Goal: Task Accomplishment & Management: Complete application form

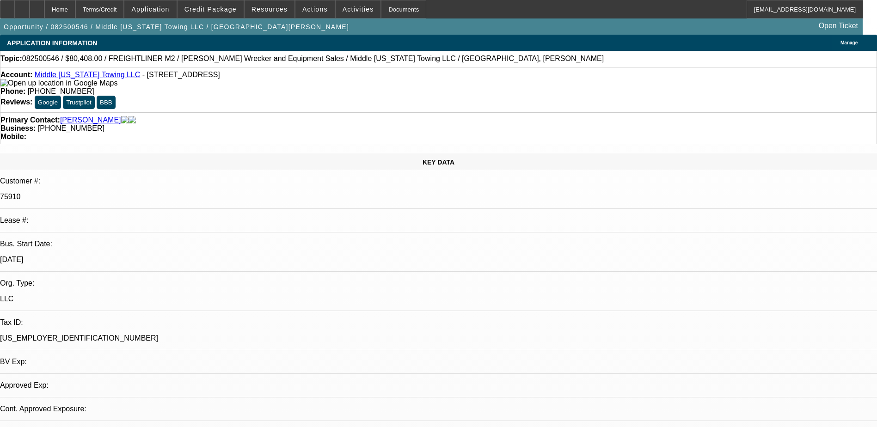
select select "0"
select select "1"
select select "2"
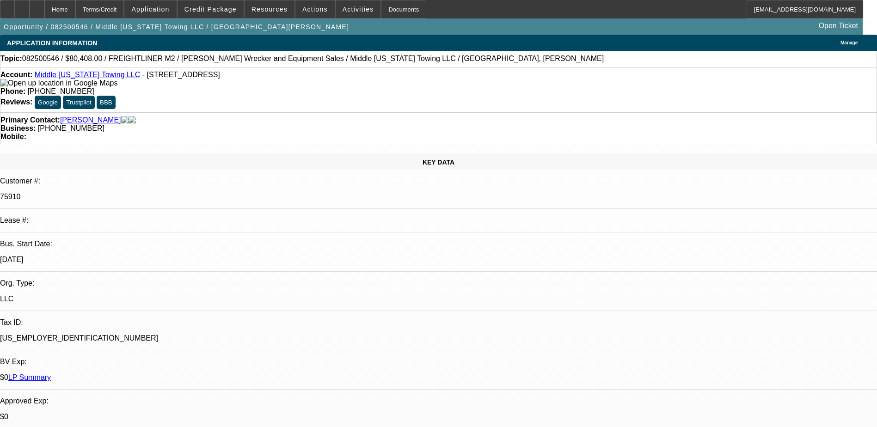
select select "6"
click at [351, 9] on span "Activities" at bounding box center [357, 9] width 31 height 7
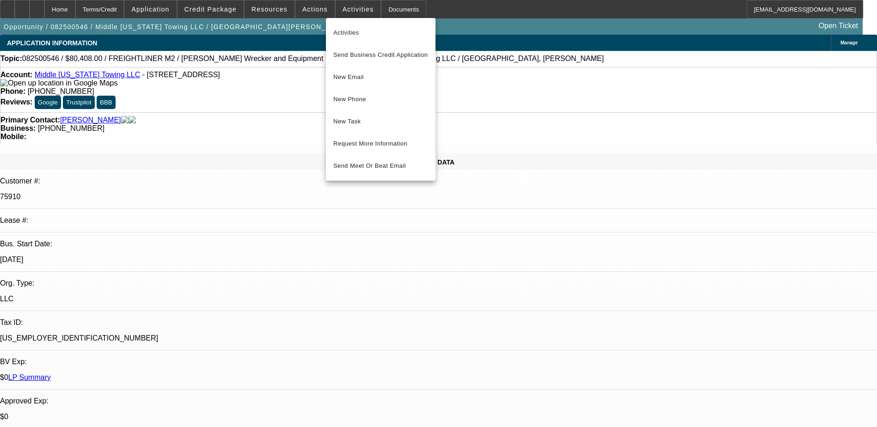
click at [456, 34] on div at bounding box center [438, 213] width 877 height 427
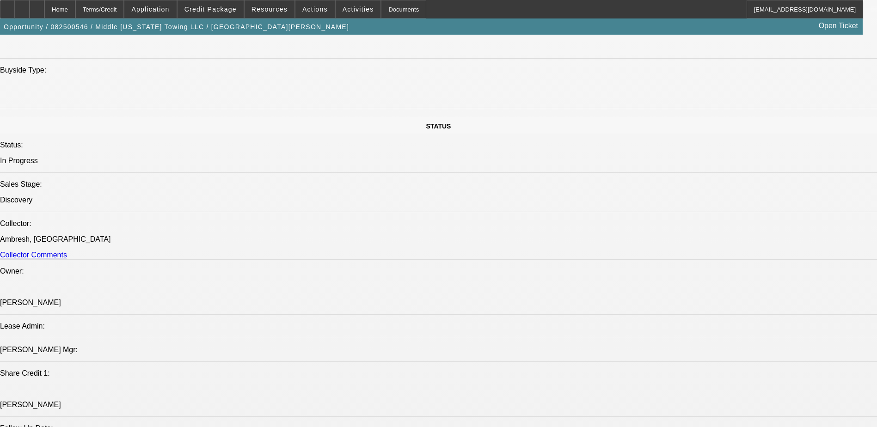
scroll to position [693, 0]
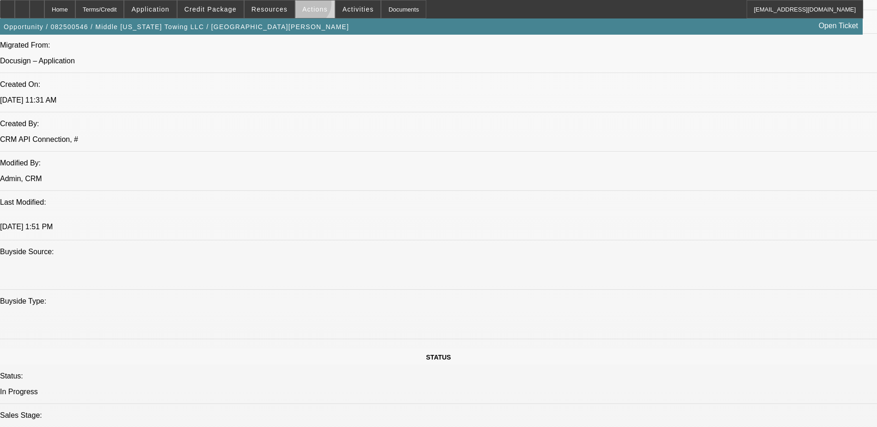
click at [304, 6] on span "Actions" at bounding box center [314, 9] width 25 height 7
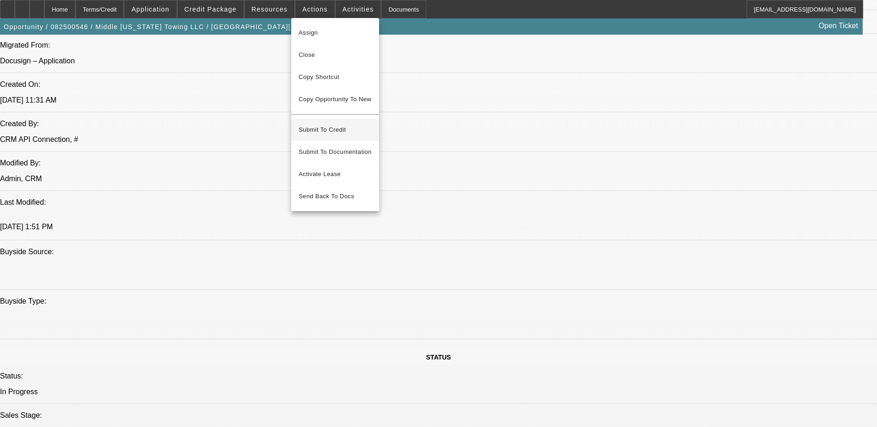
click at [342, 124] on span "Submit To Credit" at bounding box center [335, 129] width 73 height 11
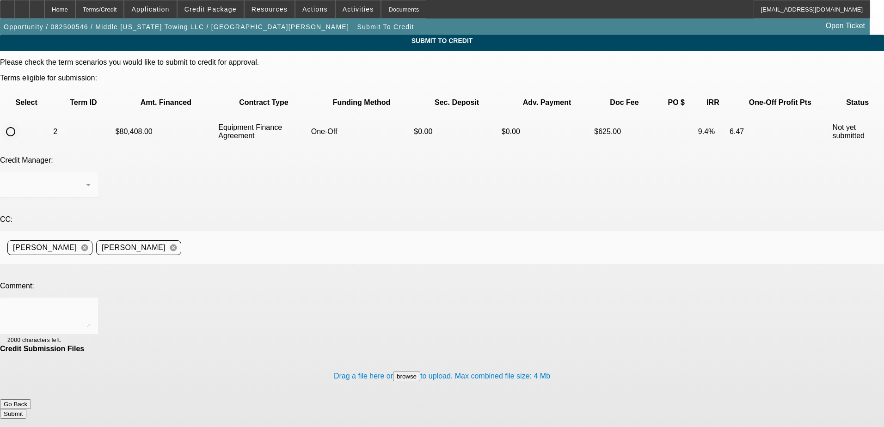
click at [20, 122] on input "radio" at bounding box center [10, 131] width 18 height 18
radio input "true"
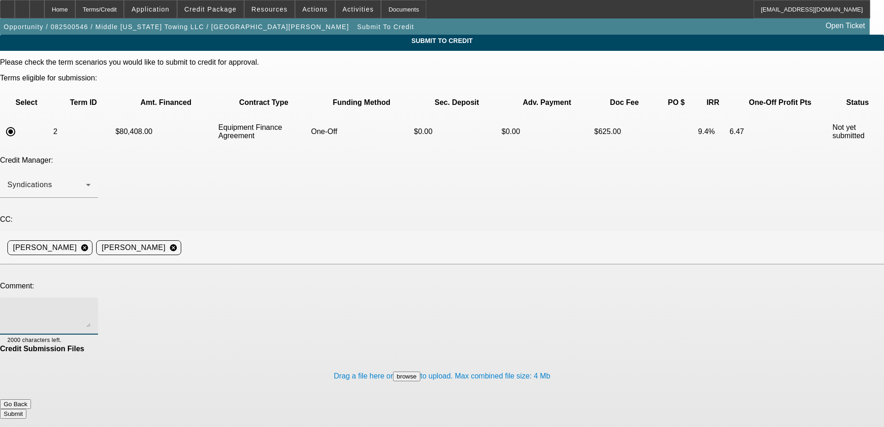
paste textarea "See additional commnets and OK to Leaf, thanks!"
click at [91, 305] on textarea "See additional comments for writeup and OK to Leaf, thanks!" at bounding box center [48, 316] width 83 height 22
drag, startPoint x: 212, startPoint y: 221, endPoint x: 179, endPoint y: 234, distance: 35.4
click at [91, 305] on textarea "See additional comments for writeup and OK to Leaf, thanks!" at bounding box center [48, 316] width 83 height 22
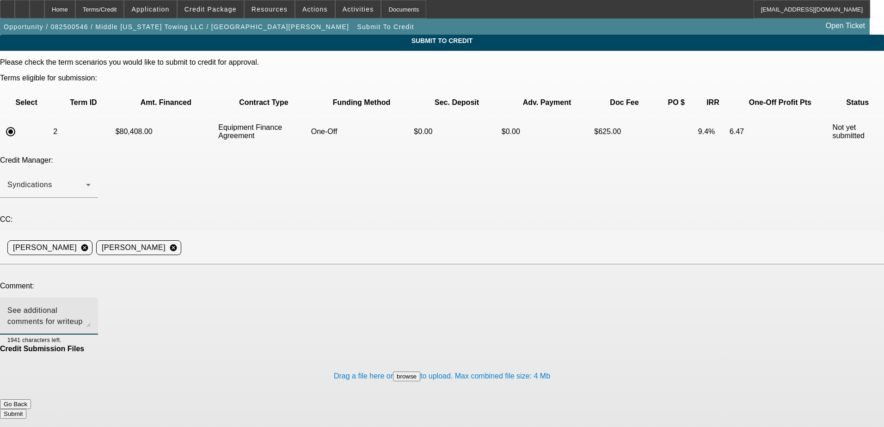
click at [91, 305] on textarea "See additional comments for writeup and OK to Leaf, thanks!" at bounding box center [48, 316] width 83 height 22
type textarea "See additional comments for writeup and OK to Leaf, thanks!"
click at [75, 10] on div "Home" at bounding box center [59, 9] width 31 height 18
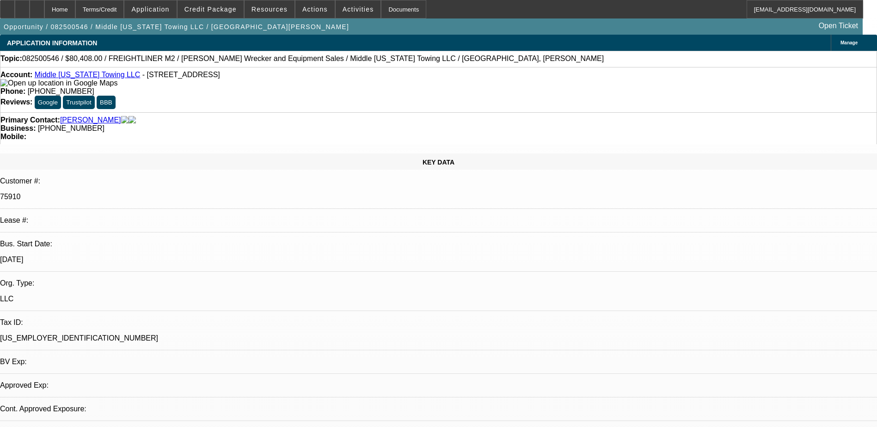
select select "0"
select select "2"
select select "0"
select select "6"
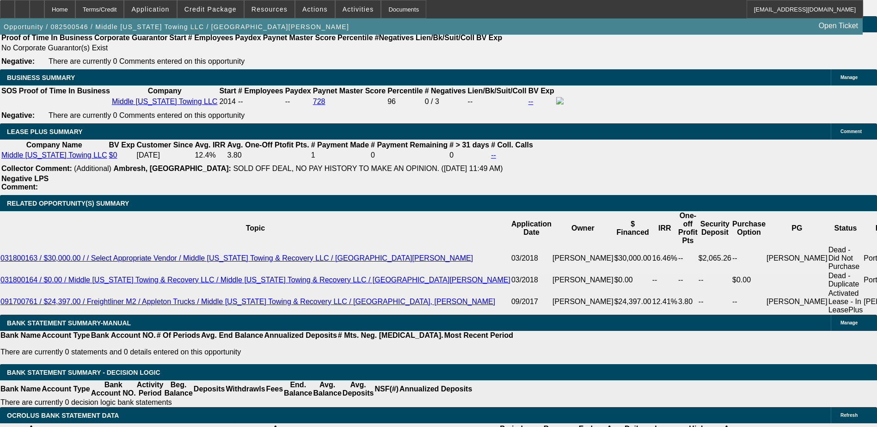
scroll to position [1406, 0]
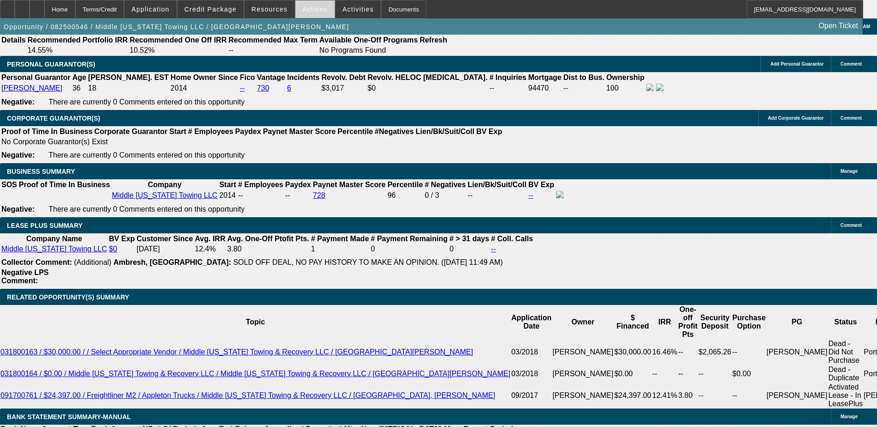
click at [316, 6] on span "Actions" at bounding box center [314, 9] width 25 height 7
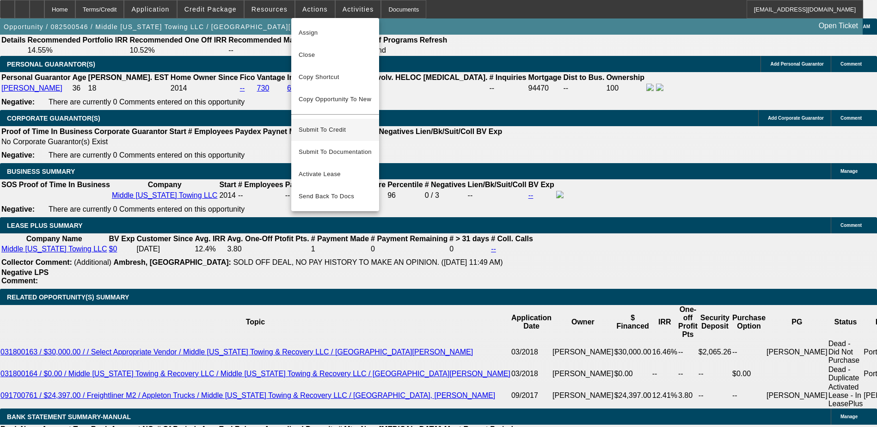
click at [358, 127] on span "Submit To Credit" at bounding box center [335, 129] width 73 height 11
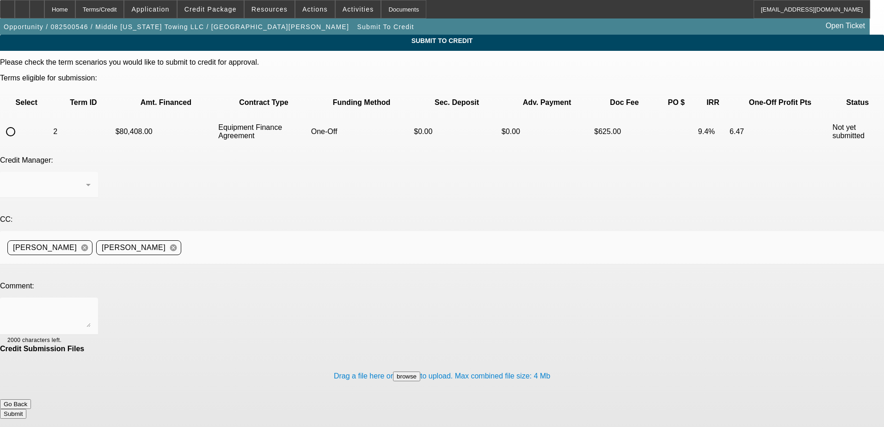
click at [20, 122] on input "radio" at bounding box center [10, 131] width 18 height 18
radio input "true"
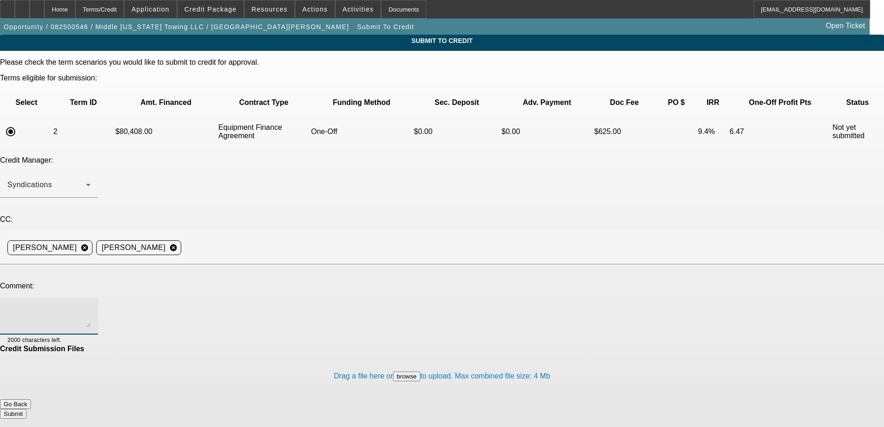
paste textarea "See additional comments for writeup and OK to Leaf, thanks!"
type textarea "See additional comments for writeup and OK to Leaf, thanks!"
click at [26, 409] on button "Submit" at bounding box center [13, 414] width 26 height 10
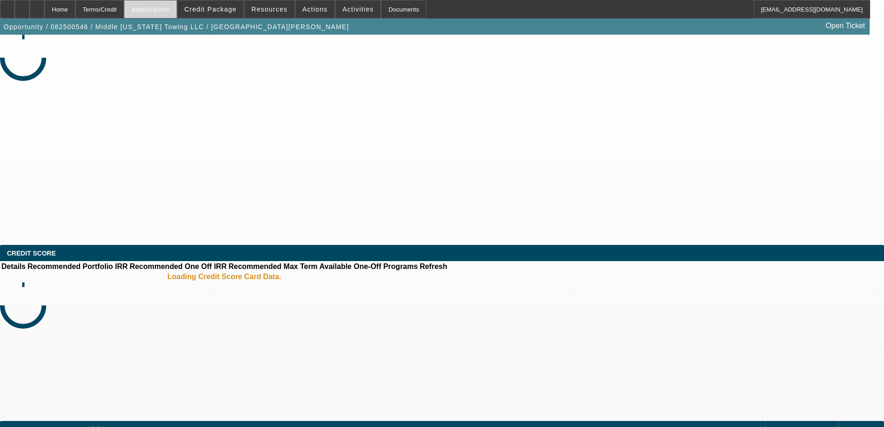
select select "0"
select select "2"
select select "0"
select select "6"
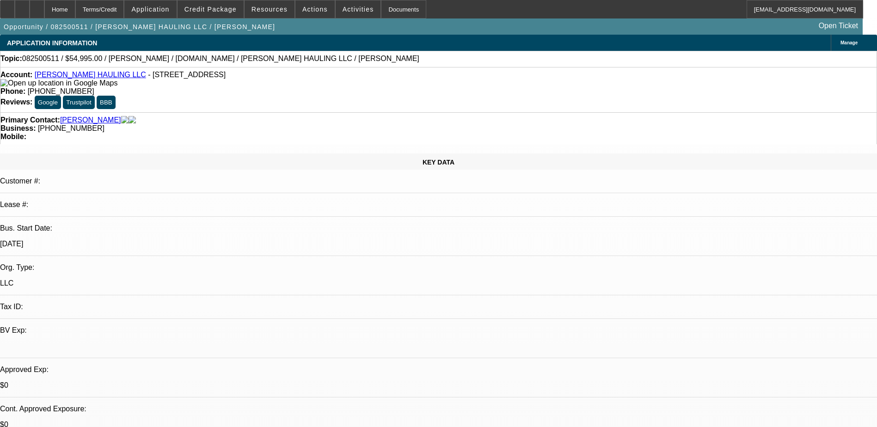
select select "0"
select select "2"
select select "0.1"
select select "1"
select select "2"
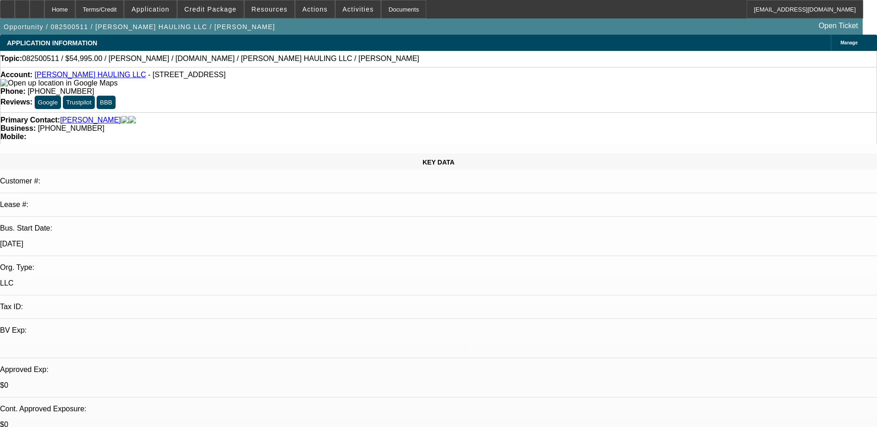
select select "4"
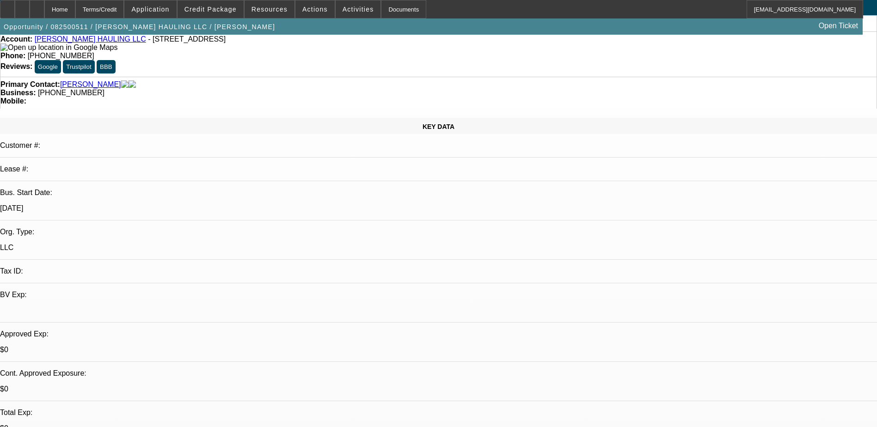
scroll to position [185, 0]
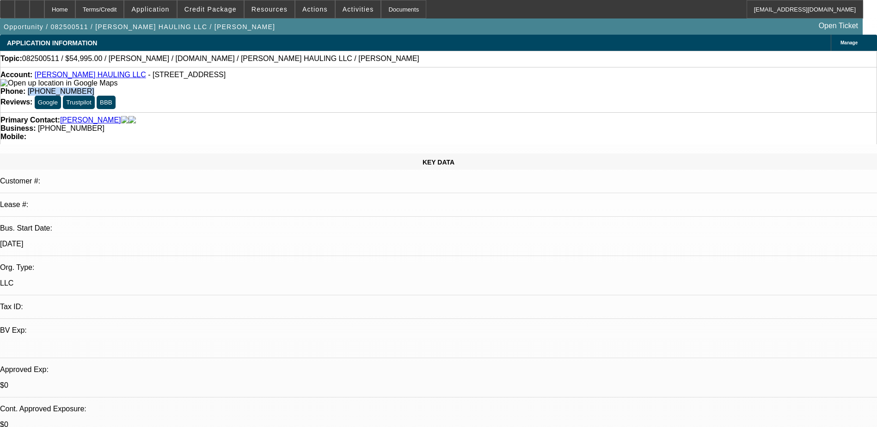
drag, startPoint x: 371, startPoint y: 79, endPoint x: 321, endPoint y: 85, distance: 49.9
click at [321, 85] on div "Account: STALLINGS HAULING LLC - 6427 Rockmills Rd, Franklin, GA 30217 Phone: (…" at bounding box center [438, 89] width 877 height 45
copy span "(706) 877-3016"
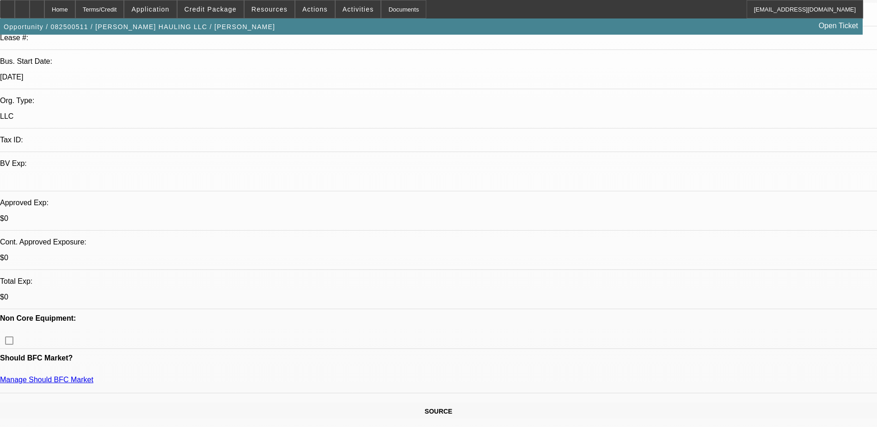
scroll to position [185, 0]
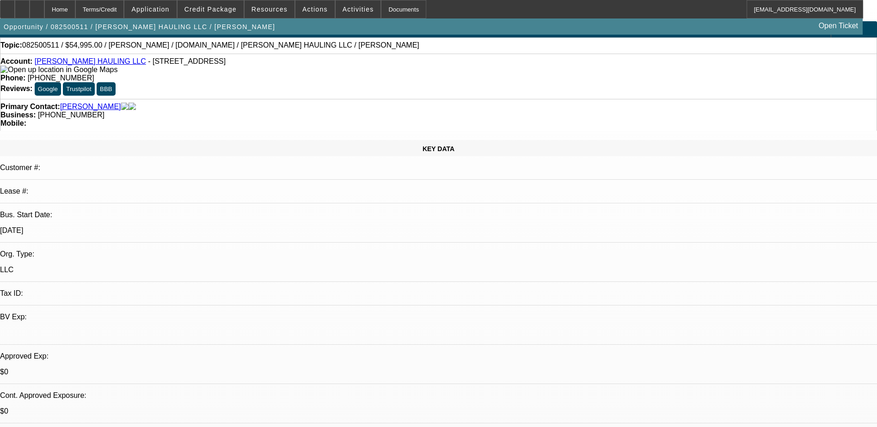
scroll to position [0, 0]
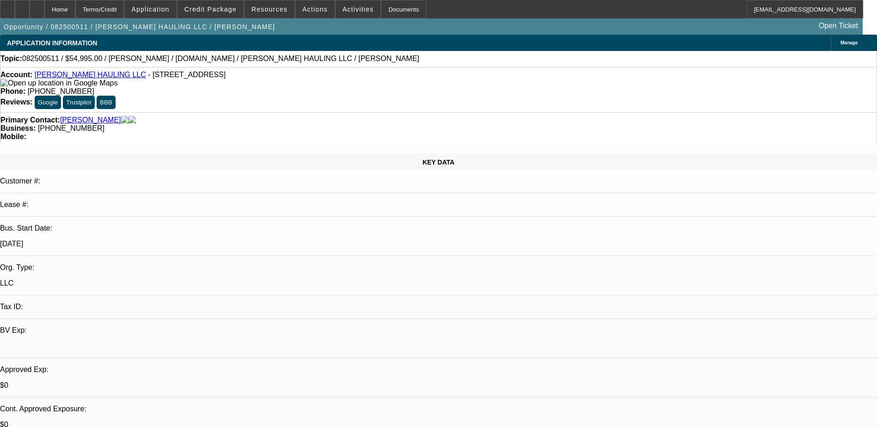
radio input "true"
type textarea "dm'd. Unless we have the wrong business and ownership don't see way forward"
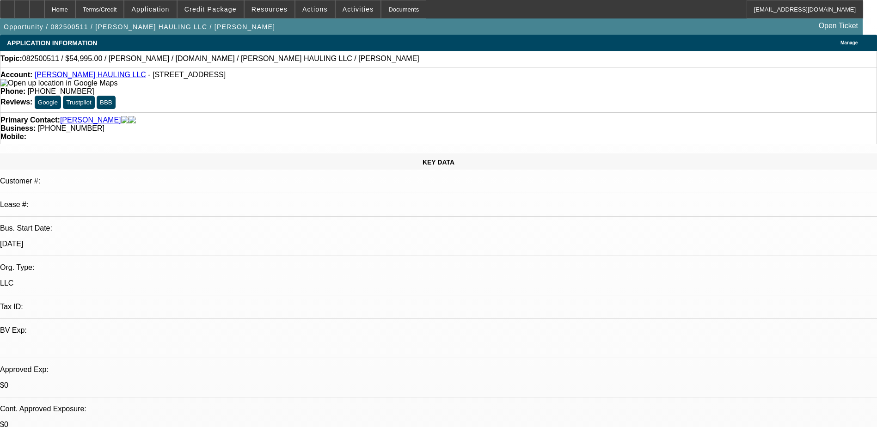
radio input "true"
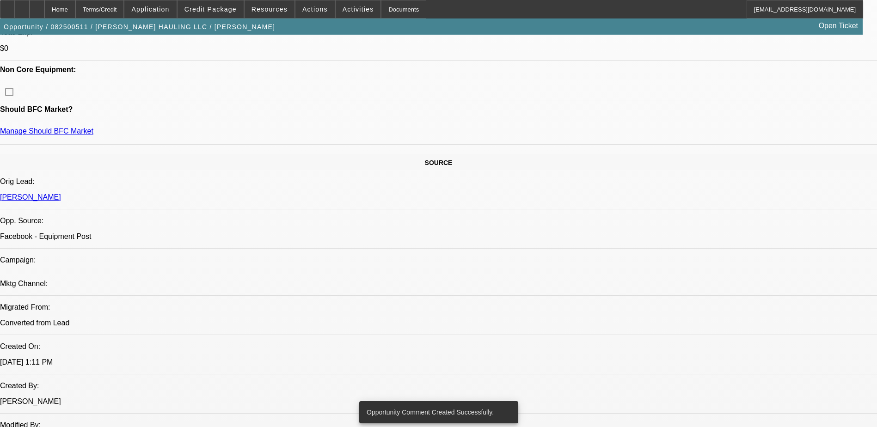
scroll to position [416, 0]
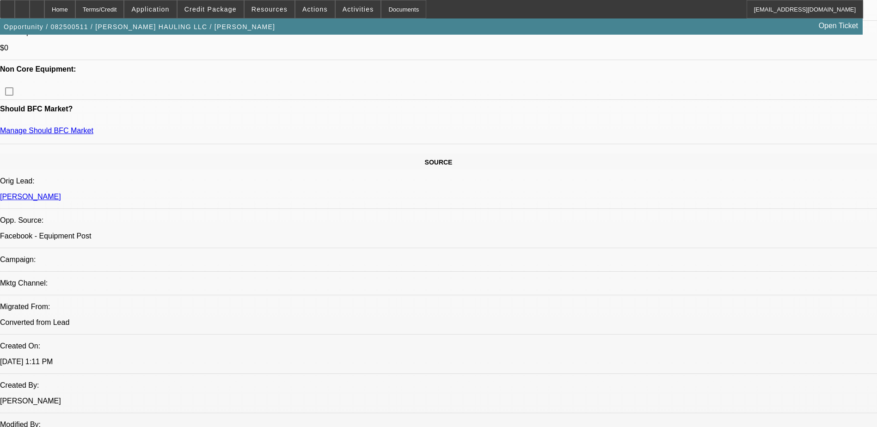
drag, startPoint x: 347, startPoint y: 171, endPoint x: 351, endPoint y: 172, distance: 4.6
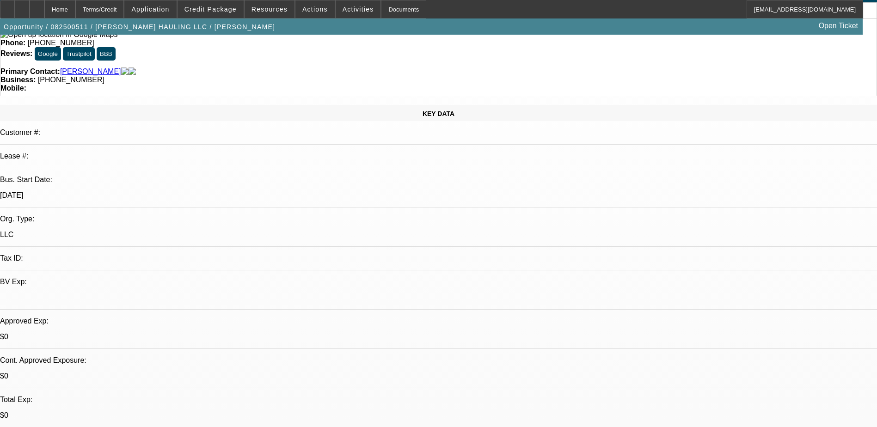
scroll to position [46, 0]
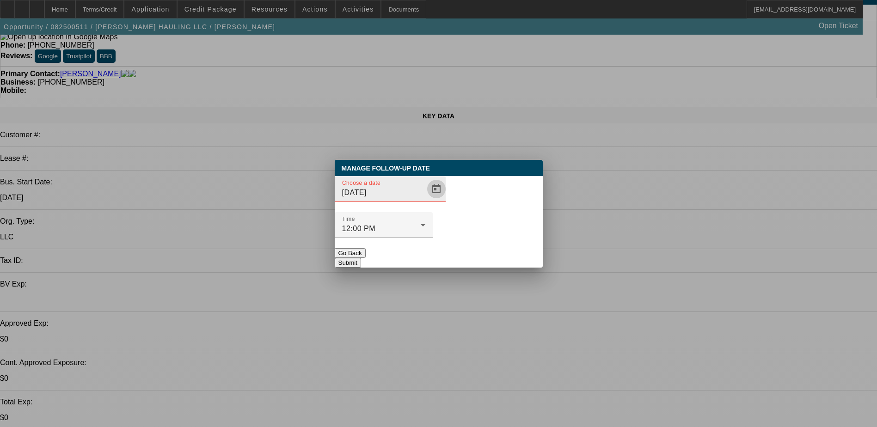
click at [425, 200] on span "Open calendar" at bounding box center [436, 189] width 22 height 22
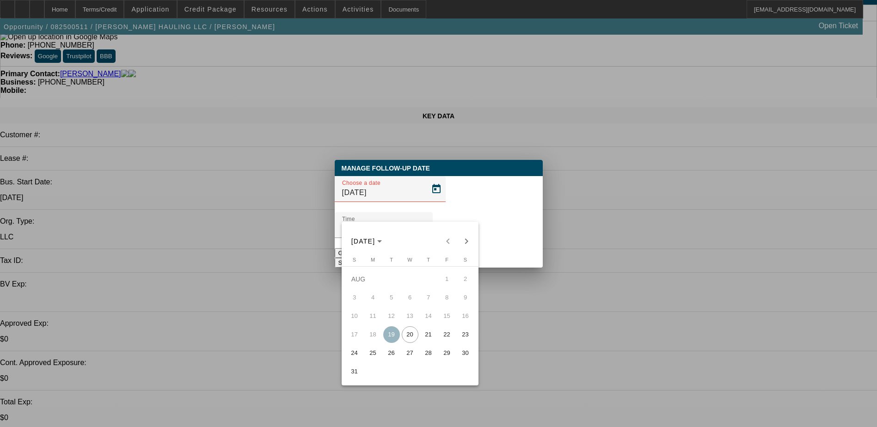
click at [377, 355] on span "25" at bounding box center [373, 353] width 17 height 17
type input "8/25/2025"
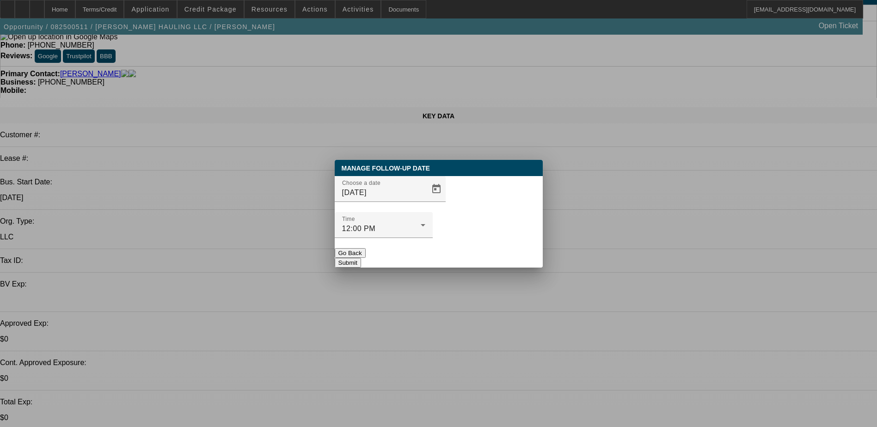
click at [361, 258] on button "Submit" at bounding box center [348, 263] width 26 height 10
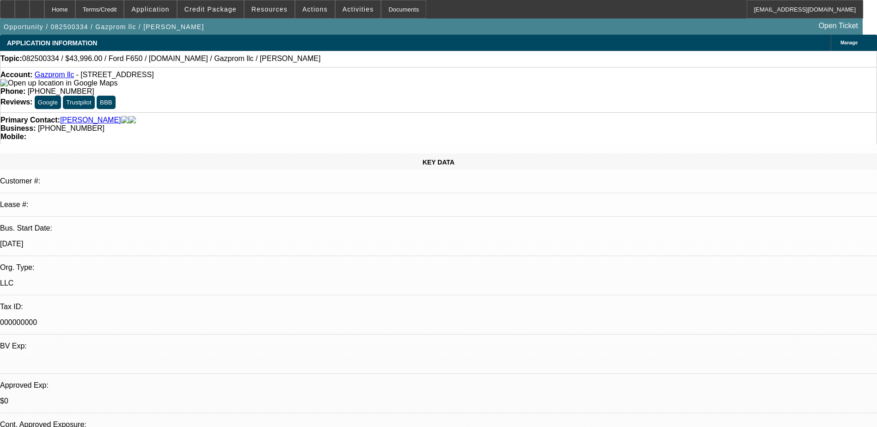
select select "0"
select select "0.1"
select select "0.2"
select select "0"
select select "0.1"
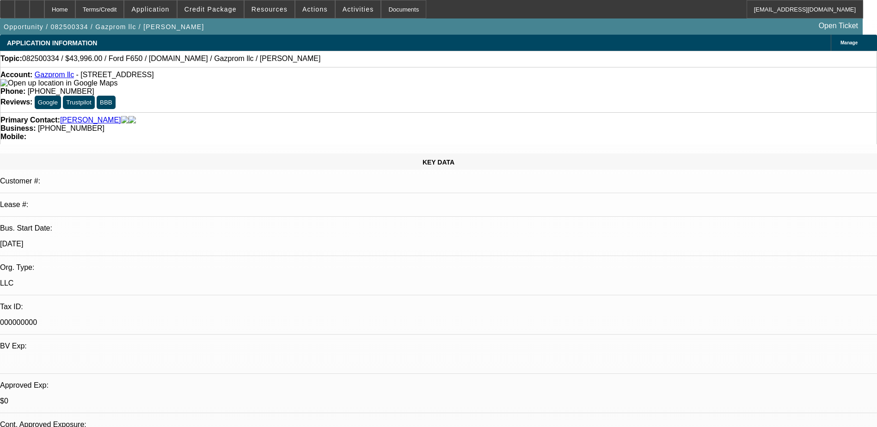
select select "1"
select select "2"
select select "4"
select select "1"
select select "2"
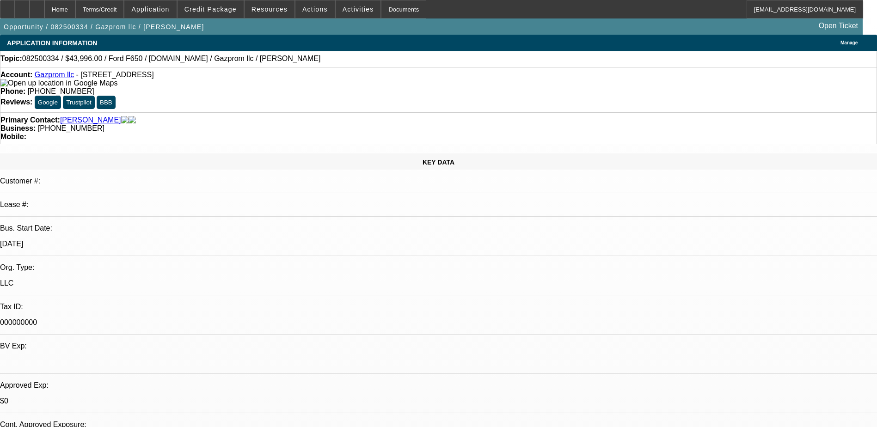
select select "4"
drag, startPoint x: 667, startPoint y: 125, endPoint x: 673, endPoint y: 137, distance: 13.8
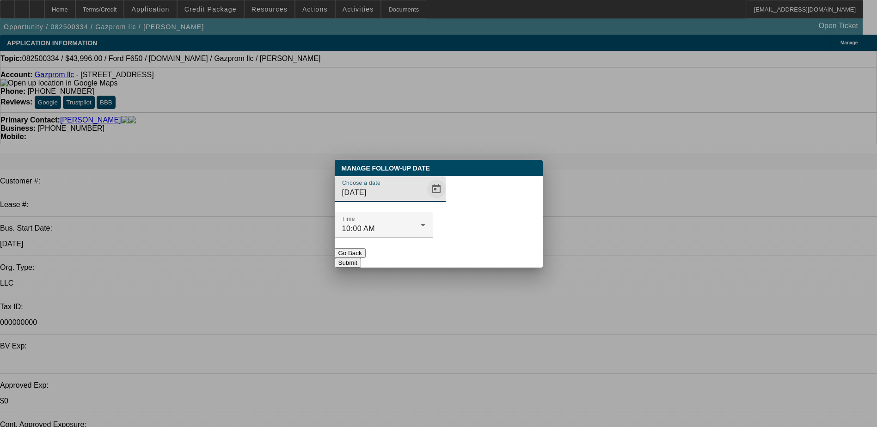
click at [425, 200] on span "Open calendar" at bounding box center [436, 189] width 22 height 22
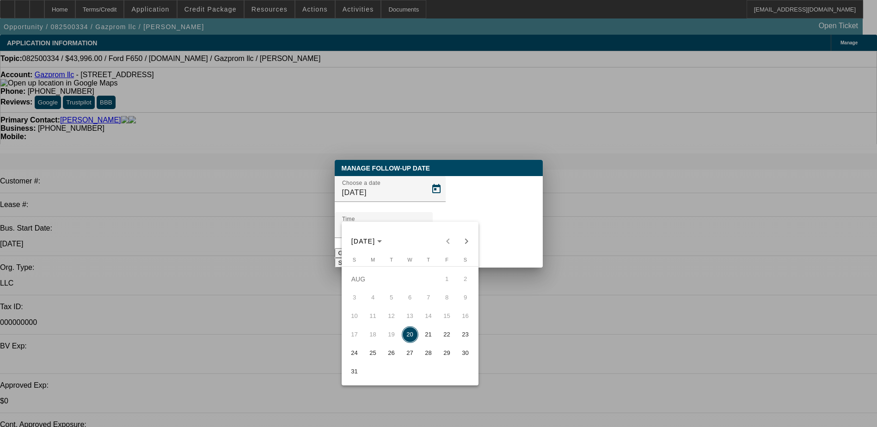
click at [433, 335] on span "21" at bounding box center [428, 334] width 17 height 17
type input "8/21/2025"
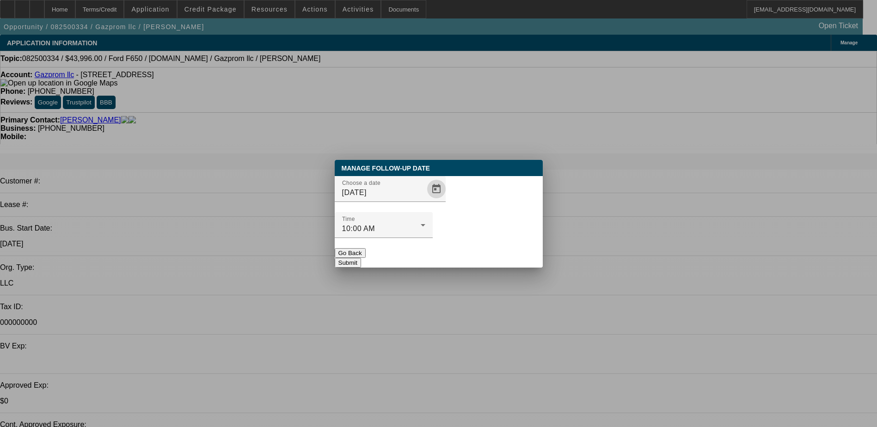
click at [361, 258] on button "Submit" at bounding box center [348, 263] width 26 height 10
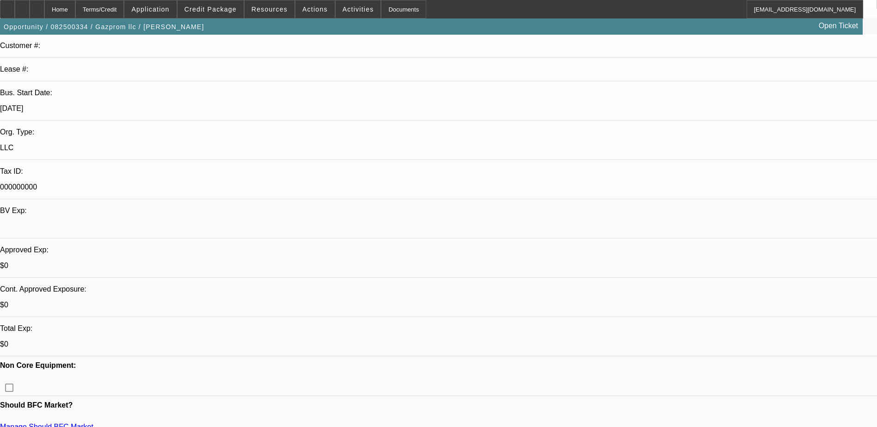
scroll to position [139, 0]
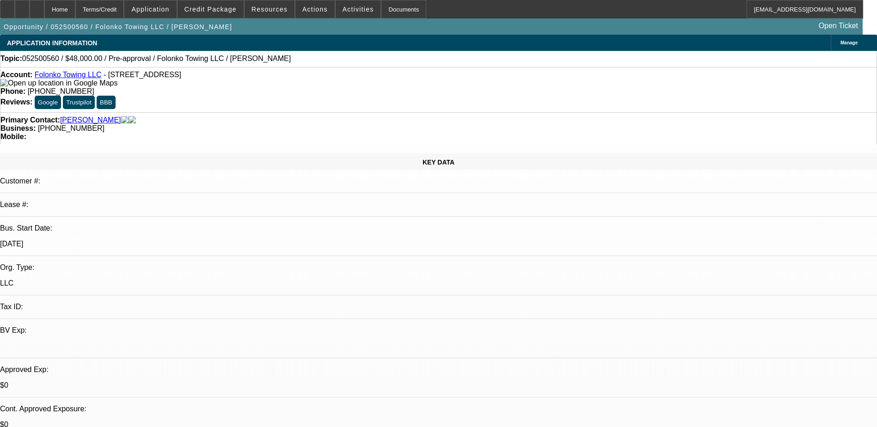
select select "0.2"
select select "0"
select select "0.1"
select select "1"
select select "2"
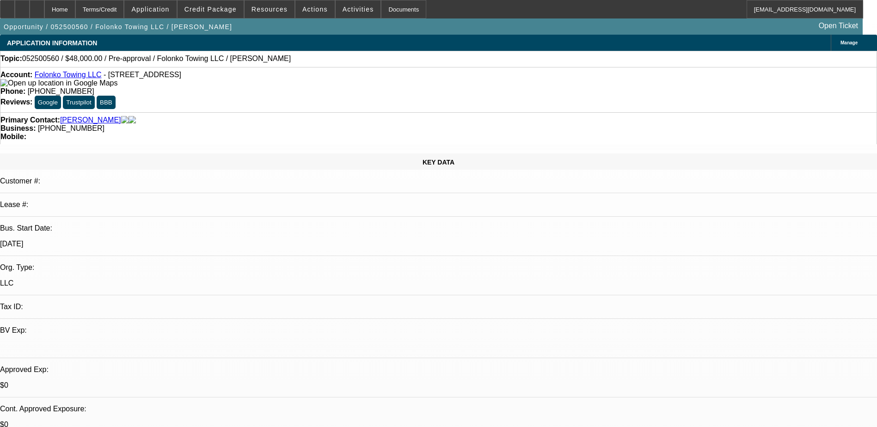
select select "4"
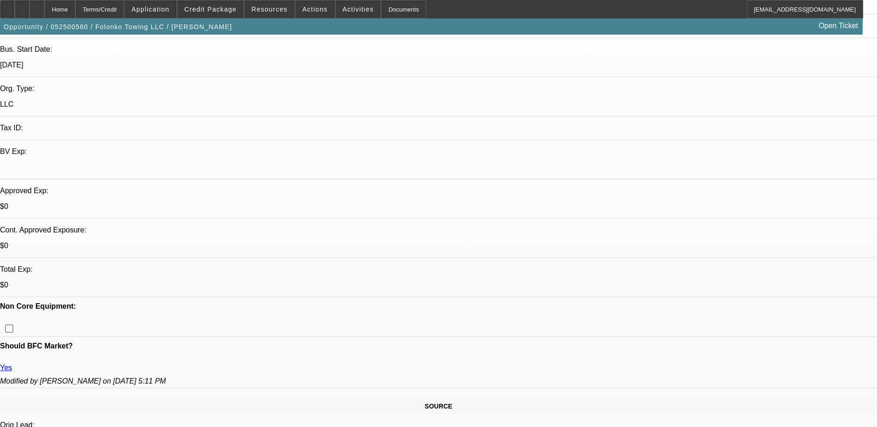
scroll to position [179, 0]
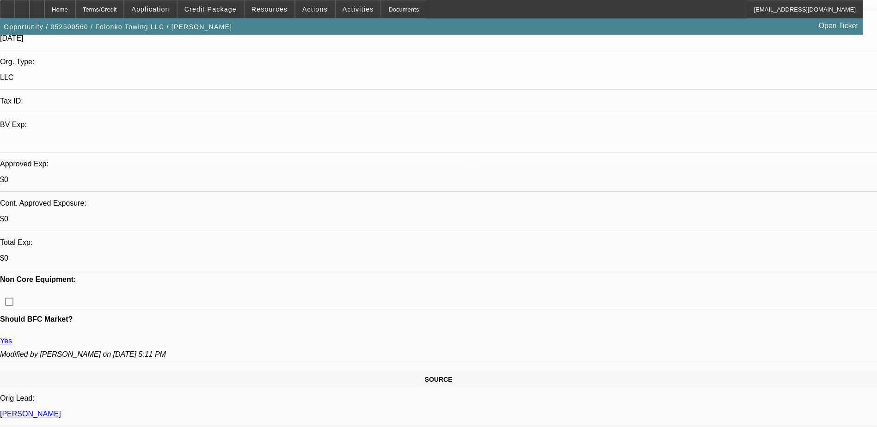
scroll to position [203, 0]
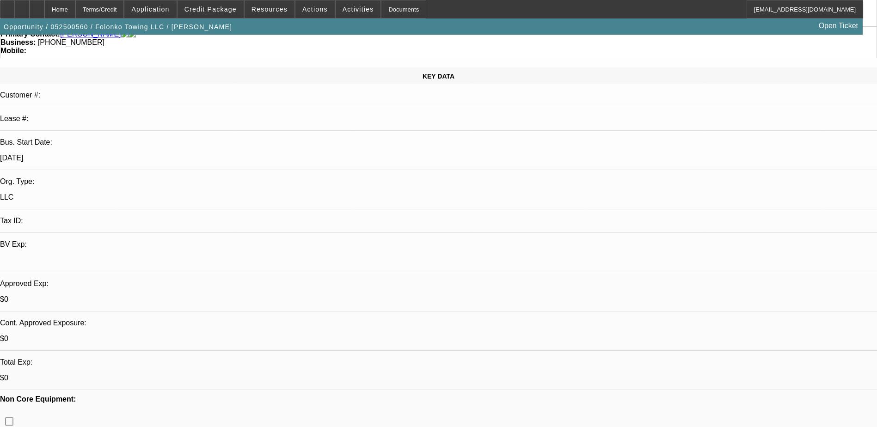
scroll to position [85, 0]
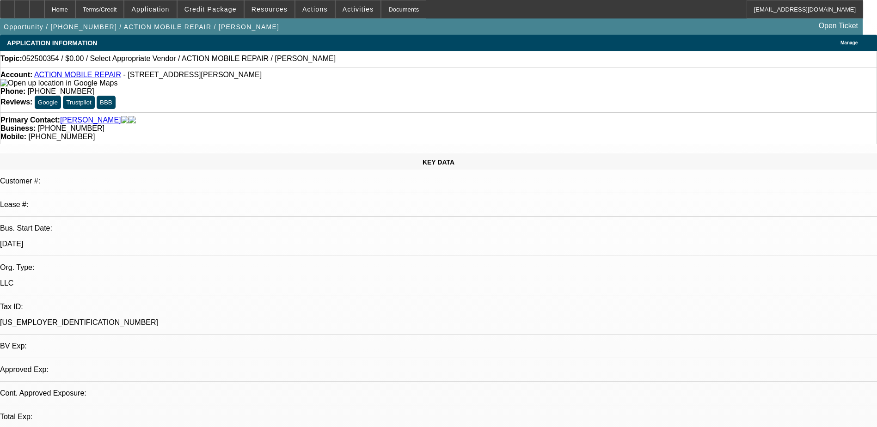
select select "0"
select select "2"
select select "0.1"
select select "1"
select select "2"
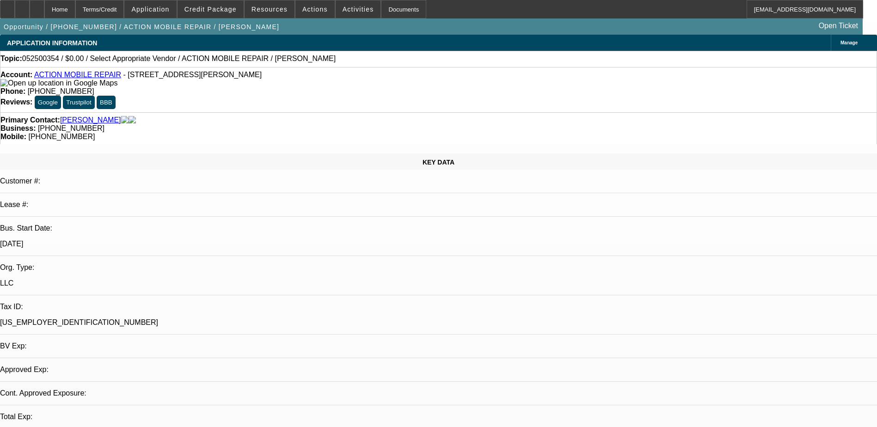
select select "4"
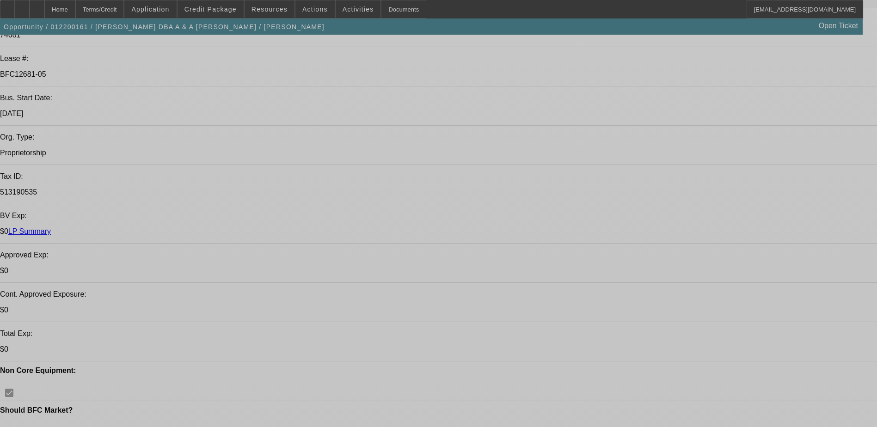
select select "0"
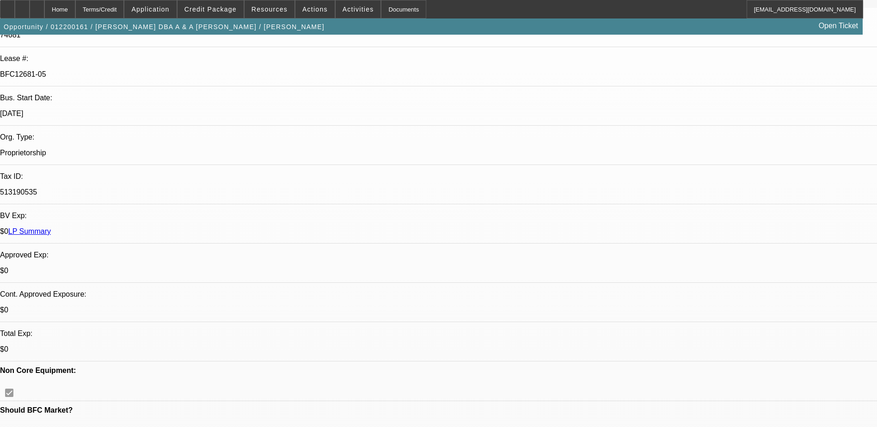
select select "0"
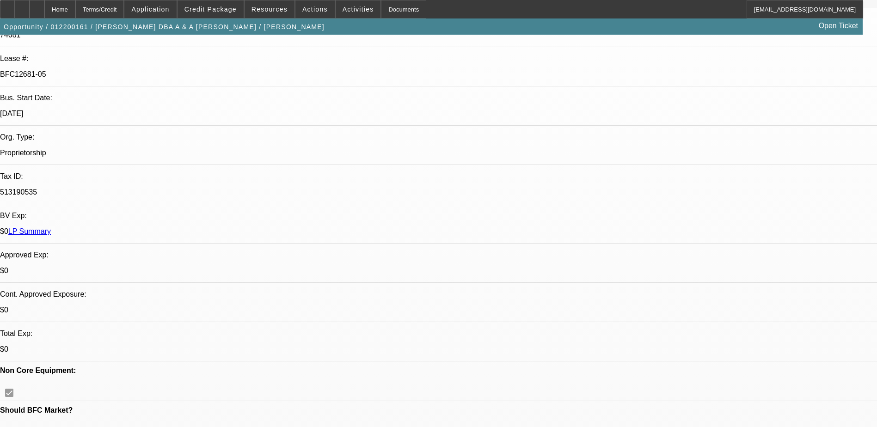
select select "0"
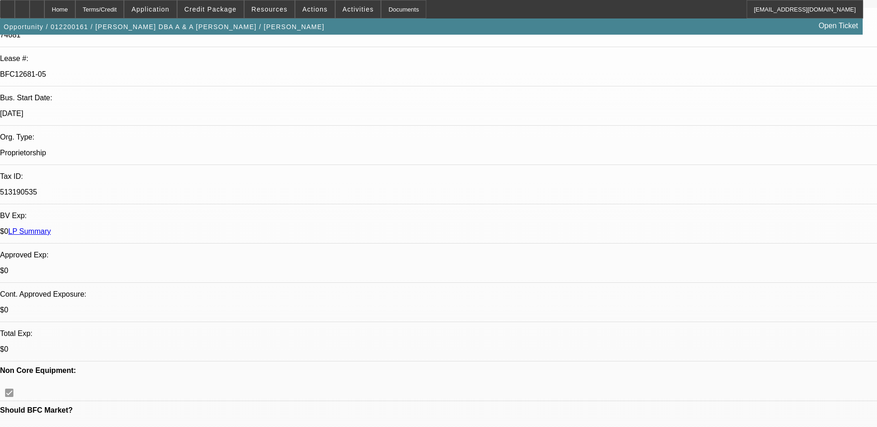
select select "0"
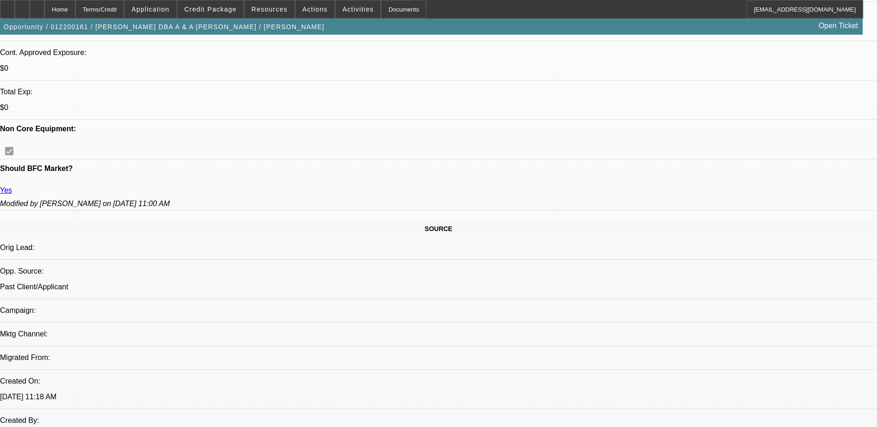
select select "1"
select select "3"
select select "6"
select select "1"
select select "3"
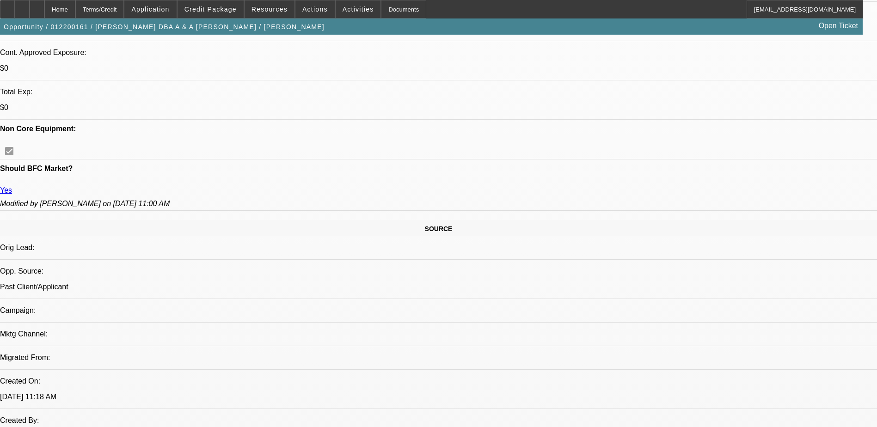
select select "6"
select select "1"
select select "3"
select select "6"
select select "1"
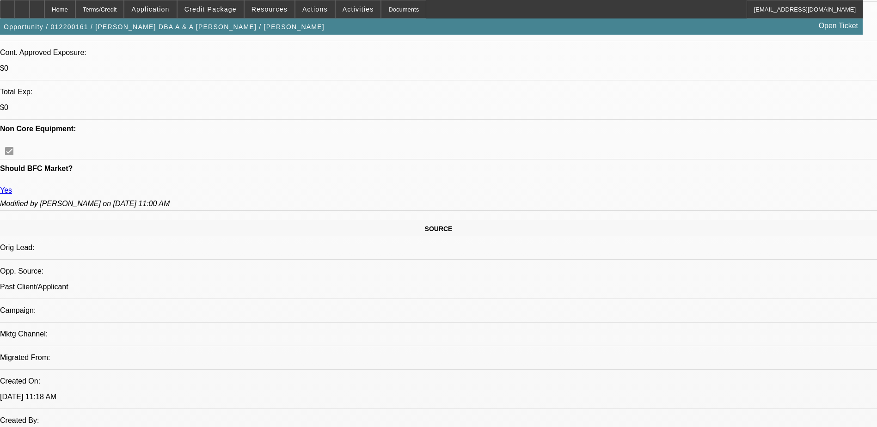
select select "3"
select select "6"
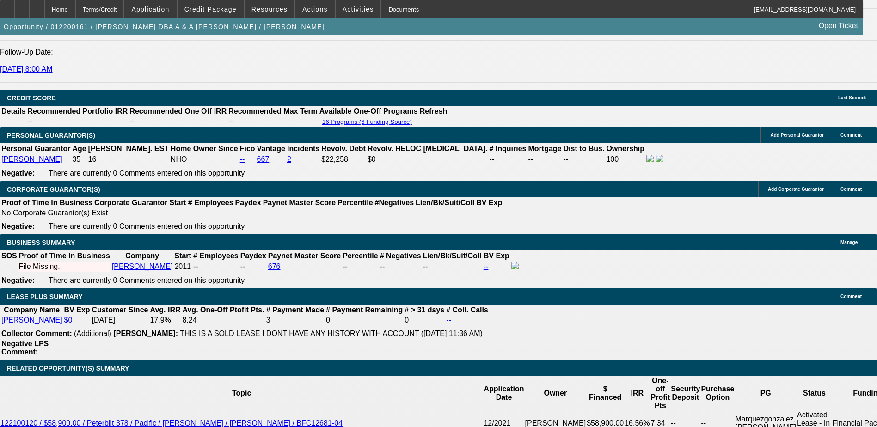
scroll to position [1340, 0]
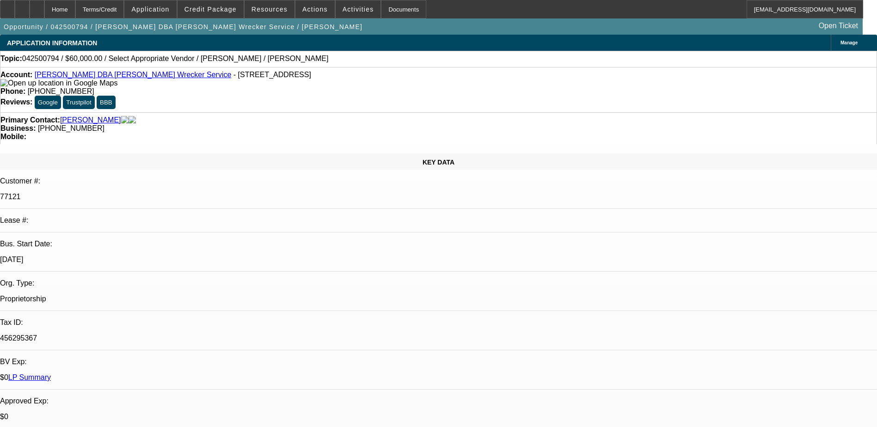
select select "0"
select select "2"
select select "0.1"
select select "4"
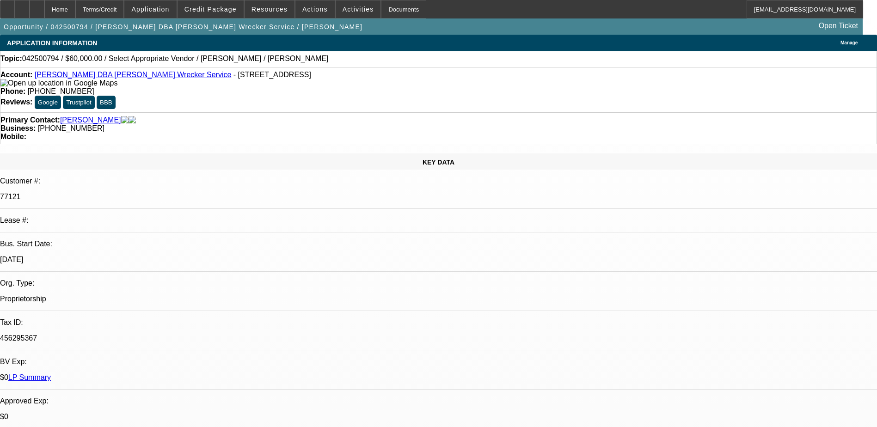
select select "0"
select select "2"
select select "0.1"
select select "4"
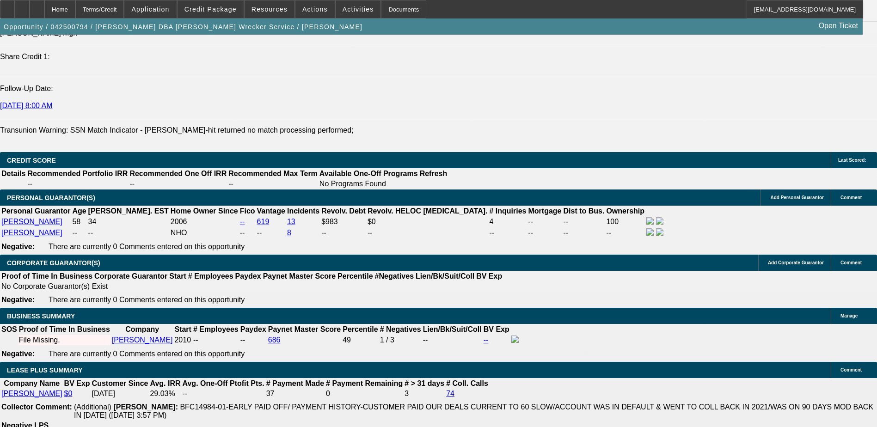
scroll to position [134, 0]
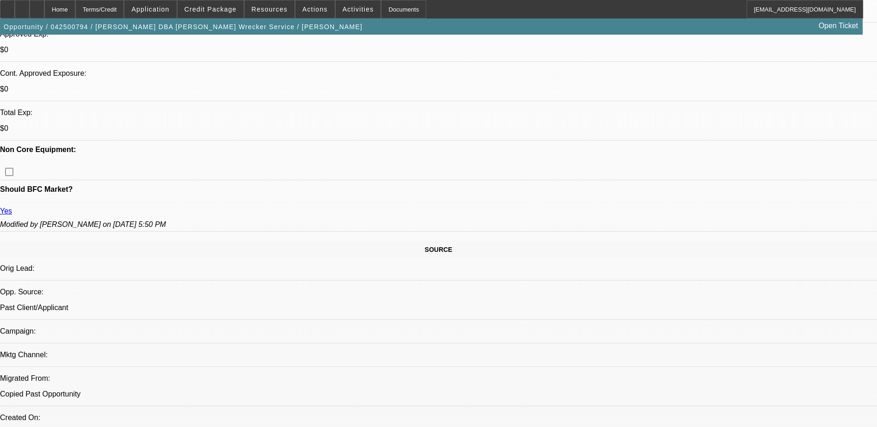
scroll to position [370, 0]
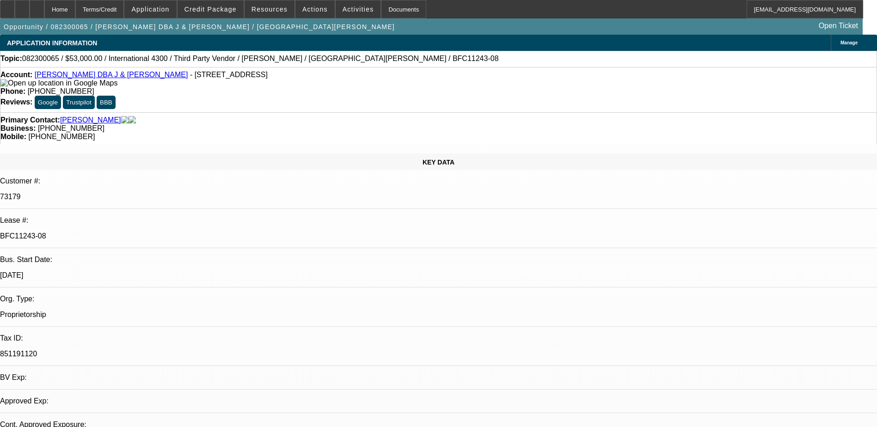
select select "0"
select select "3"
select select "0"
select select "6"
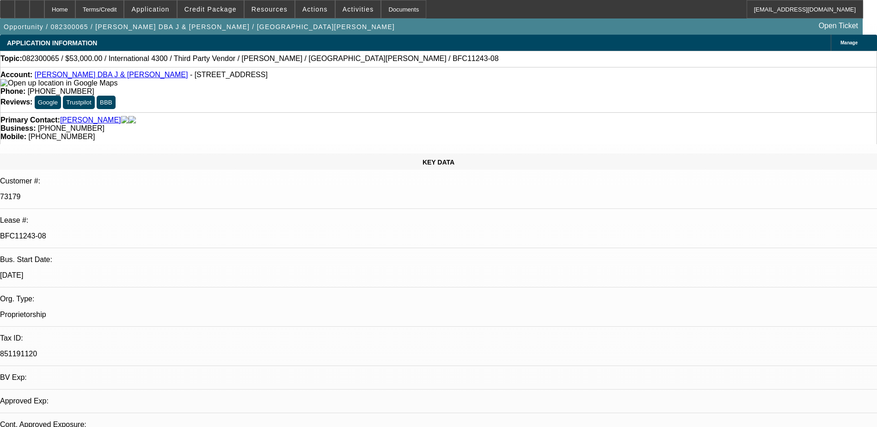
select select "0"
select select "3"
select select "0"
select select "6"
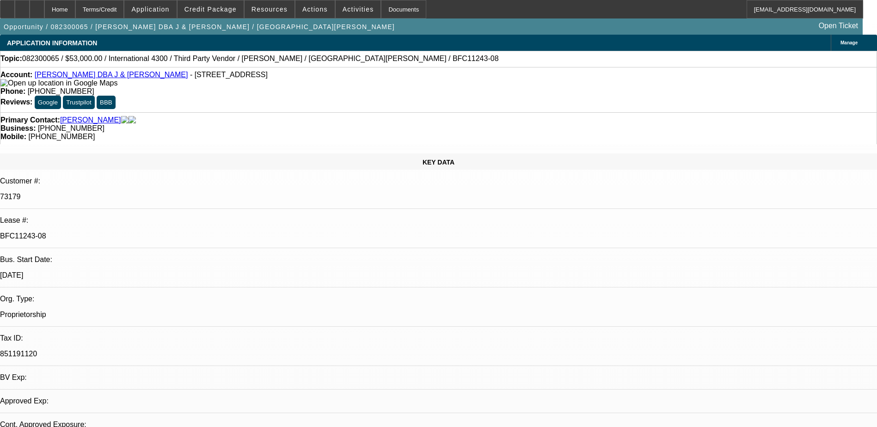
select select "0"
select select "2"
select select "0"
select select "6"
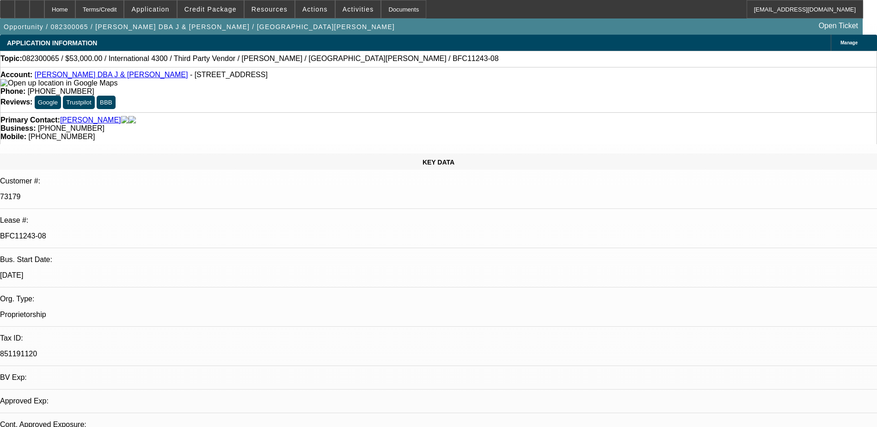
select select "0"
select select "2"
select select "0"
select select "6"
